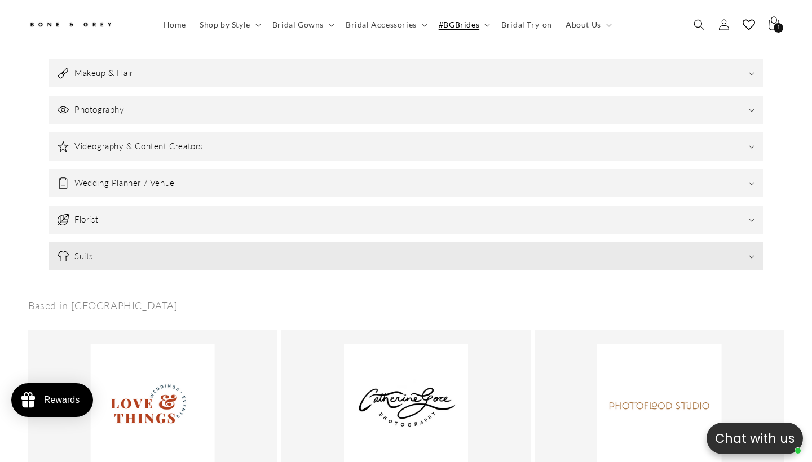
scroll to position [0, 274]
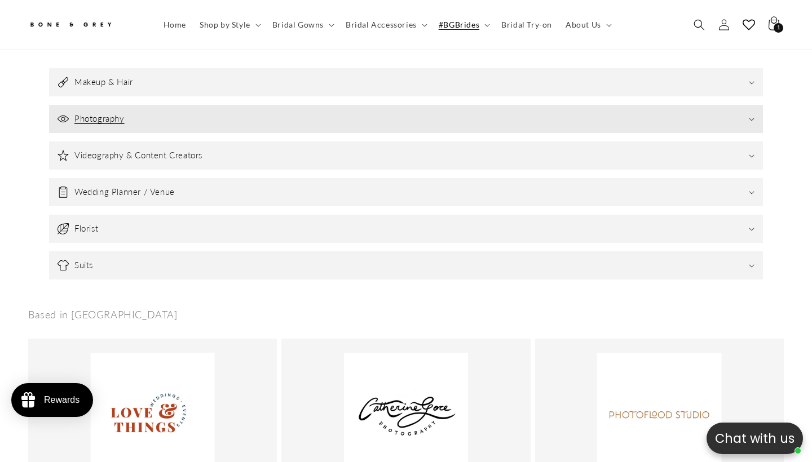
click at [245, 107] on summary "Photography" at bounding box center [406, 119] width 714 height 28
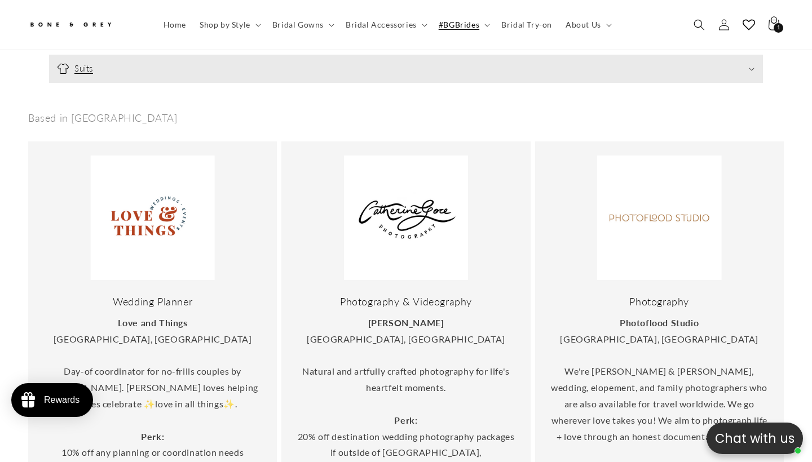
scroll to position [0, 0]
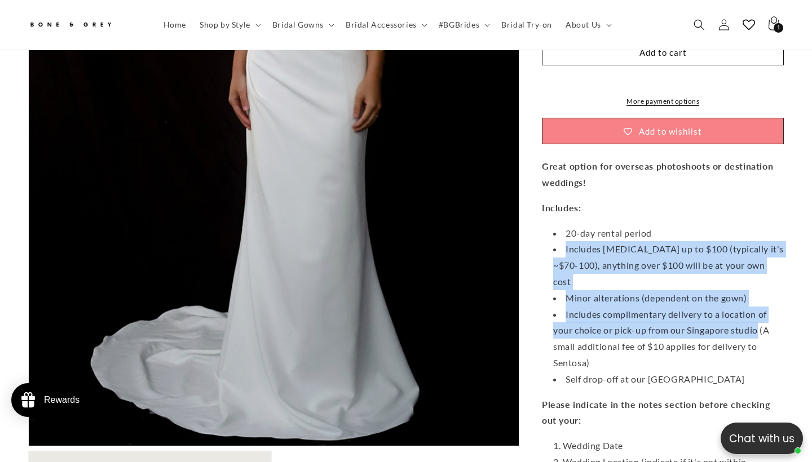
scroll to position [0, 274]
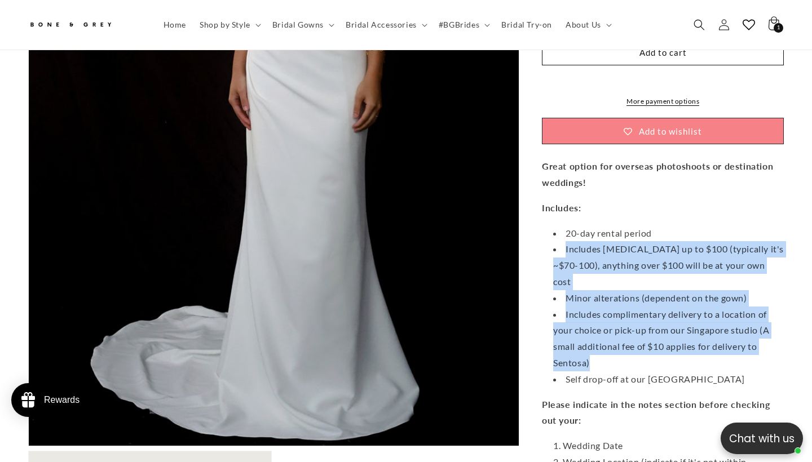
drag, startPoint x: 562, startPoint y: 136, endPoint x: 696, endPoint y: 250, distance: 175.6
click at [696, 250] on ul "20-day rental period Includes dry cleaning up to $100 (typically it's ~$70-100)…" at bounding box center [663, 307] width 242 height 162
copy ul "Includes dry cleaning up to $100 (typically it's ~$70-100), anything over $100 …"
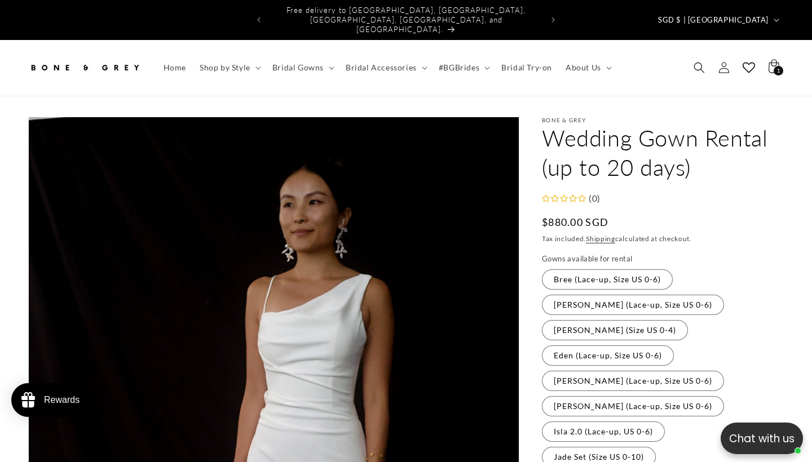
scroll to position [0, 0]
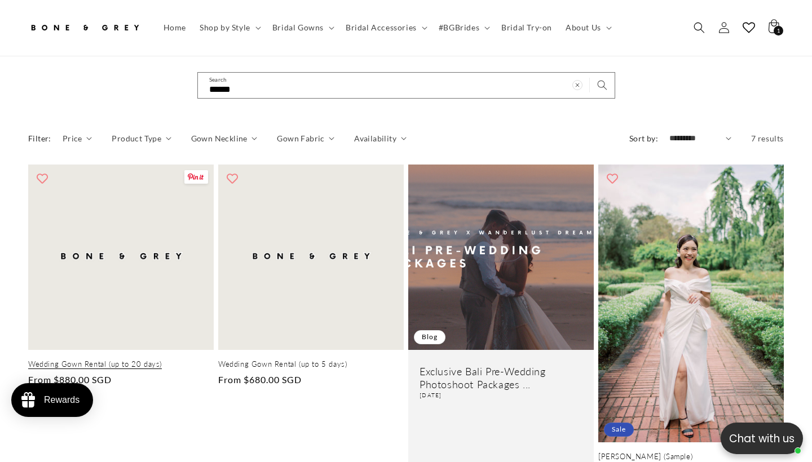
scroll to position [113, 0]
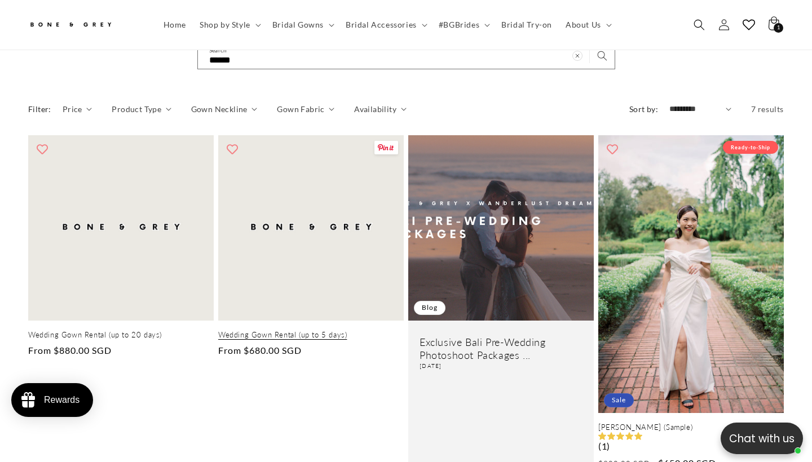
click at [255, 330] on link "Wedding Gown Rental (up to 5 days)" at bounding box center [311, 335] width 186 height 10
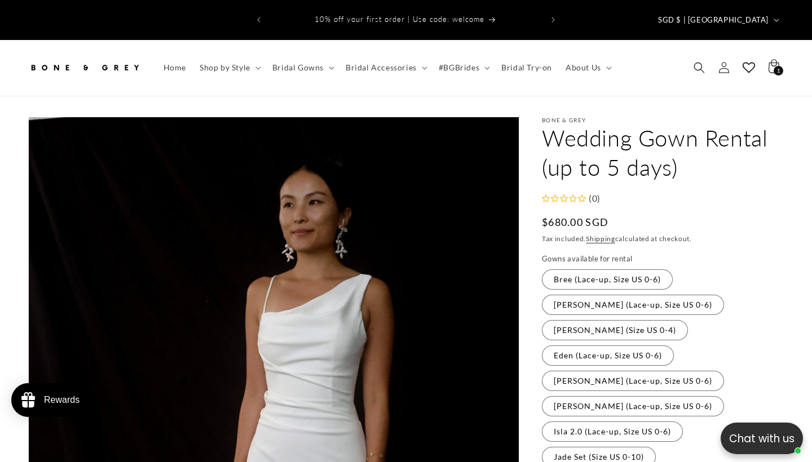
click at [130, 55] on img at bounding box center [84, 67] width 113 height 25
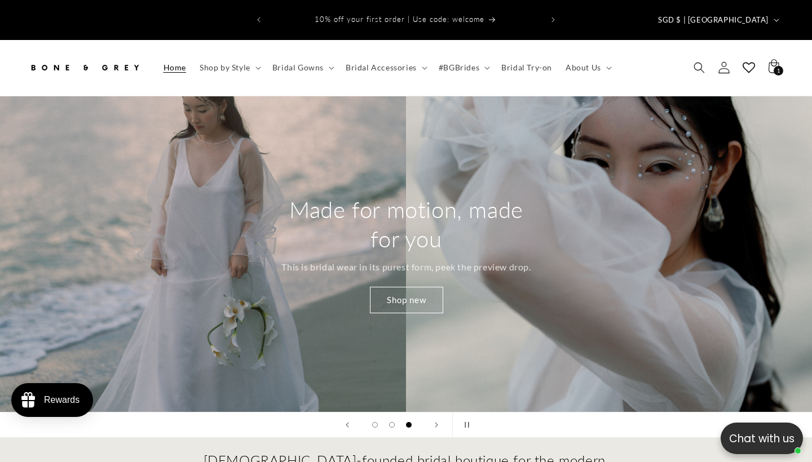
click at [725, 55] on link "Log in" at bounding box center [724, 67] width 25 height 25
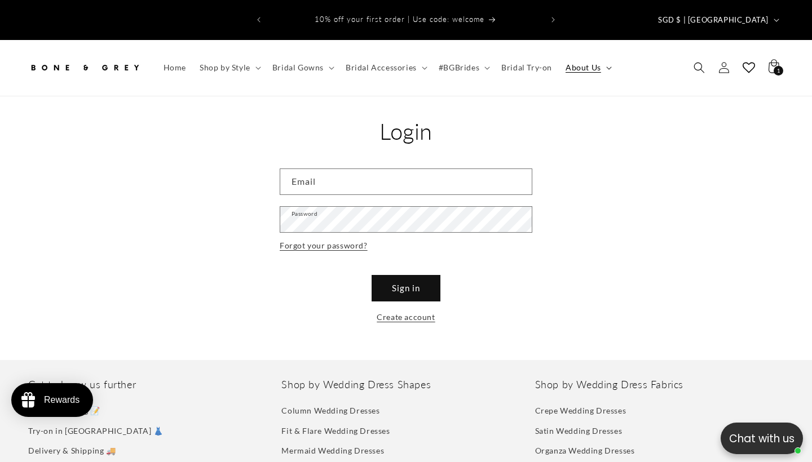
click at [594, 63] on span "About Us" at bounding box center [584, 68] width 36 height 10
